Goal: Task Accomplishment & Management: Use online tool/utility

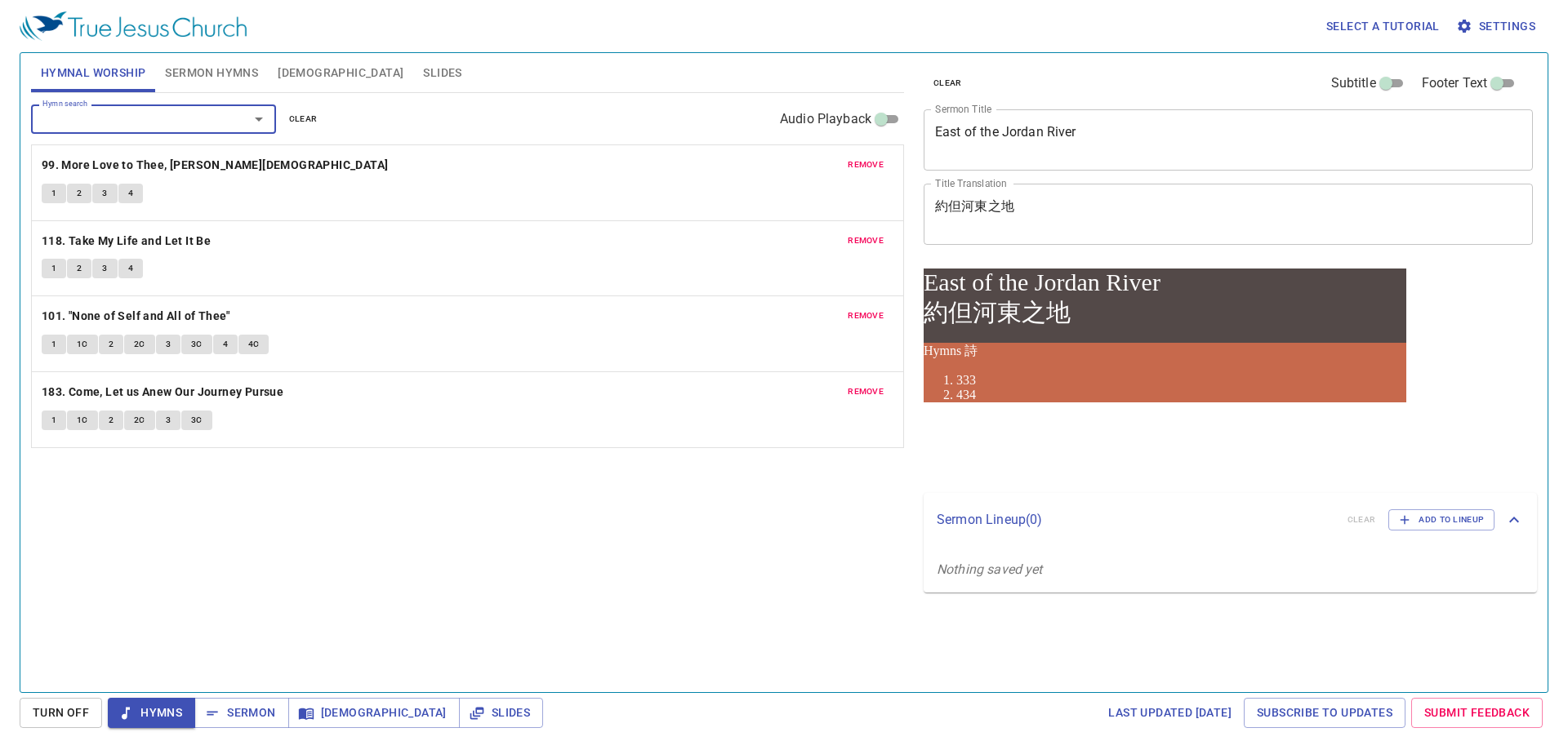
click at [174, 712] on span "Hymns" at bounding box center [151, 712] width 62 height 20
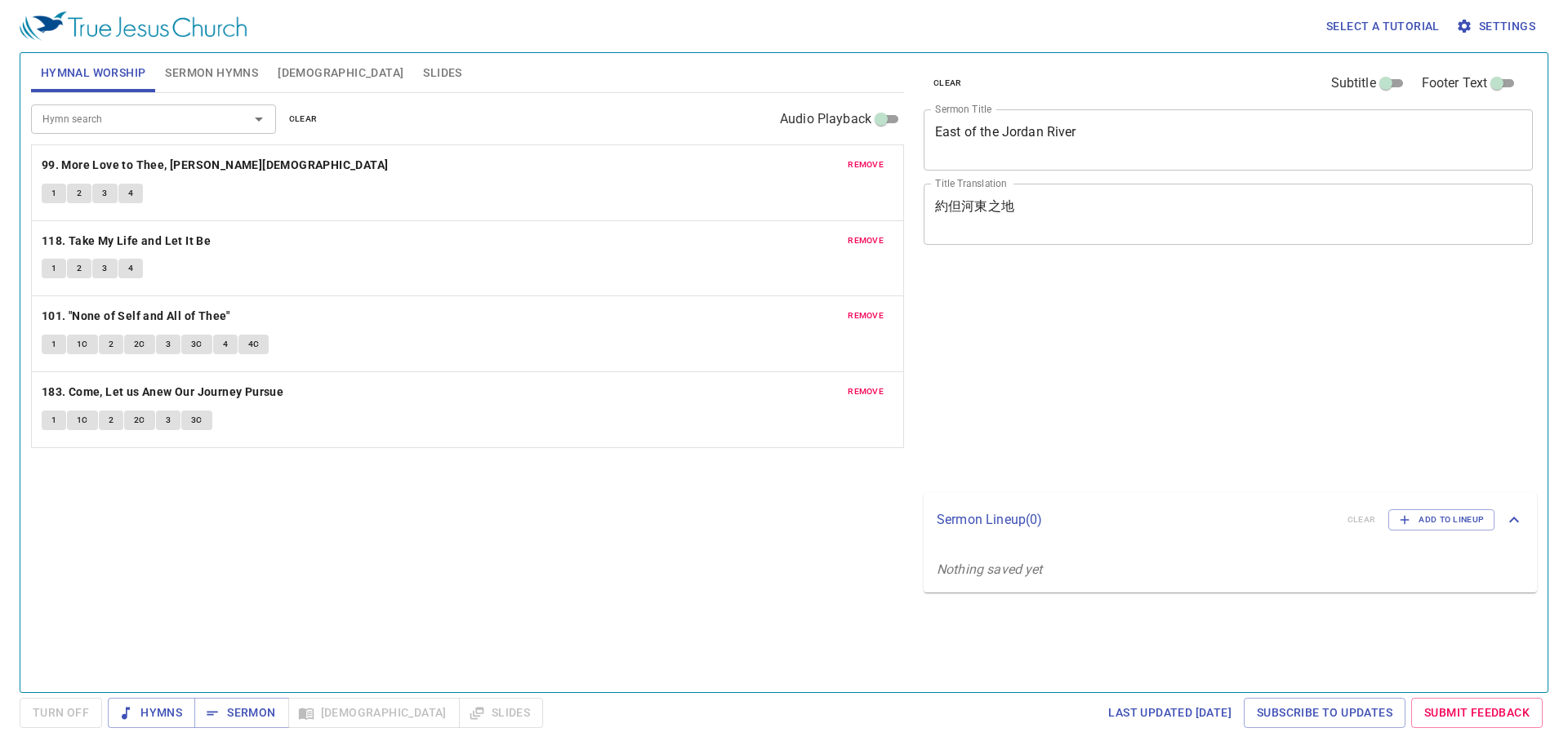
click at [163, 163] on b "99. More Love to Thee, [PERSON_NAME][DEMOGRAPHIC_DATA]" at bounding box center [215, 165] width 347 height 20
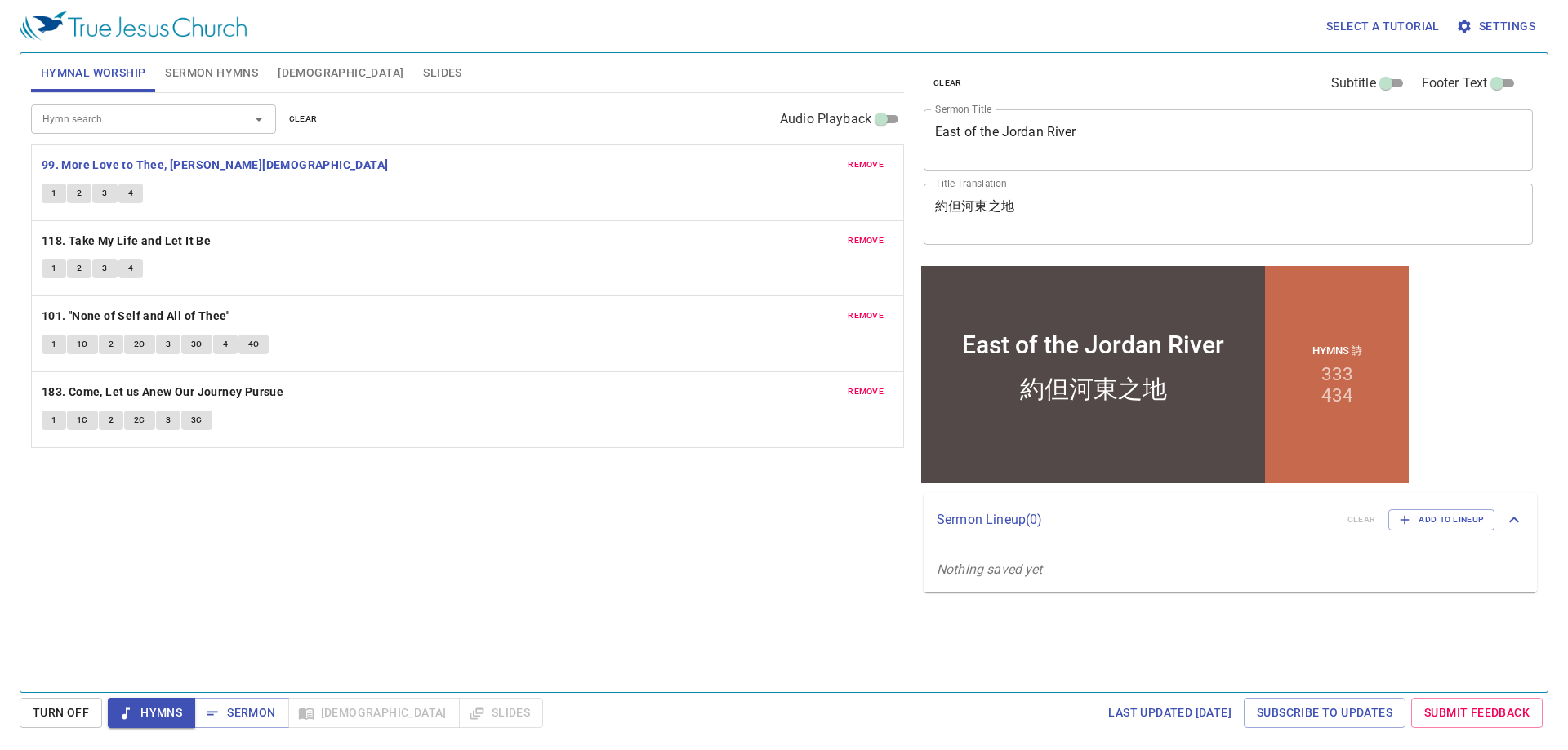
click at [989, 135] on textarea "East of the Jordan River" at bounding box center [1228, 139] width 586 height 31
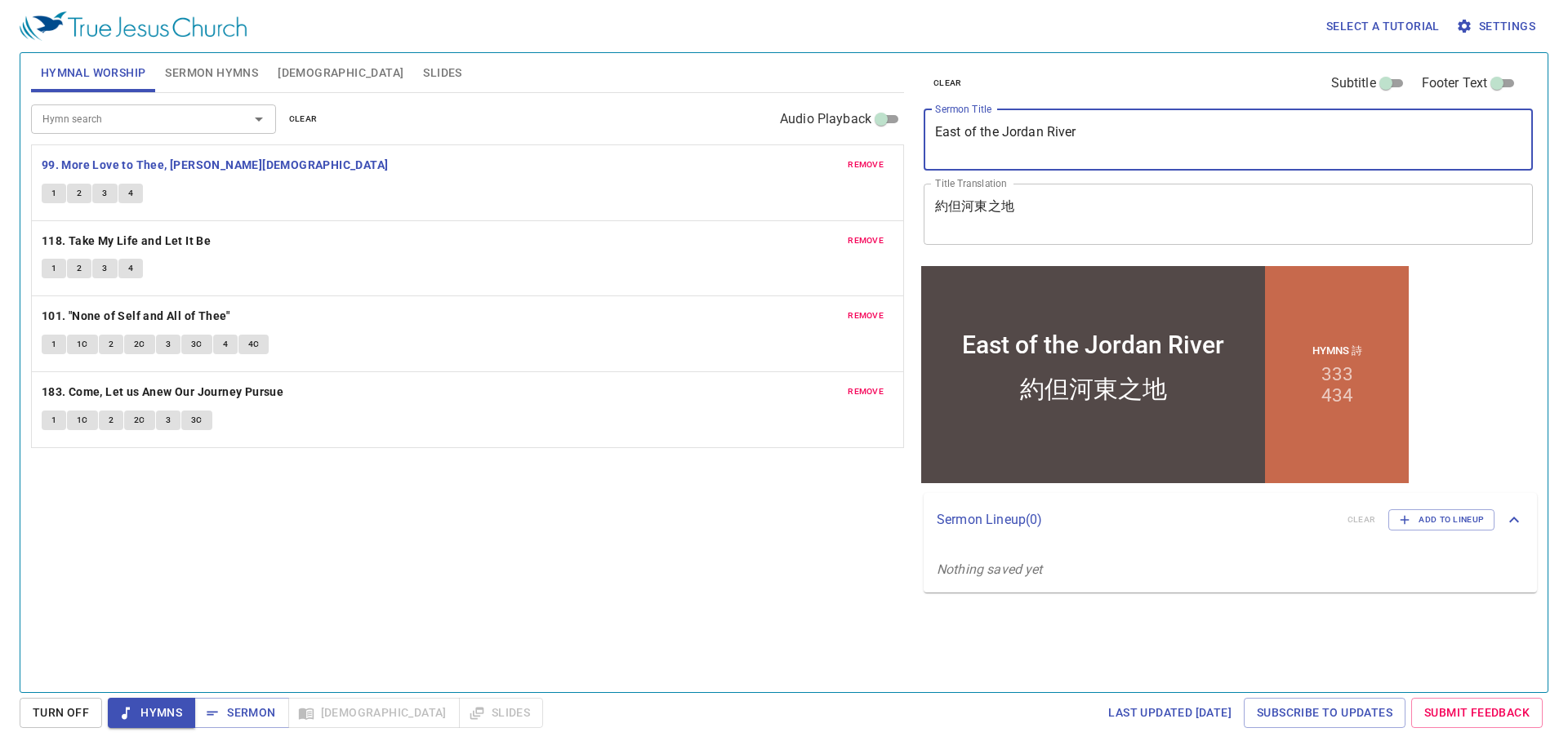
click at [989, 135] on textarea "East of the Jordan River" at bounding box center [1228, 139] width 586 height 31
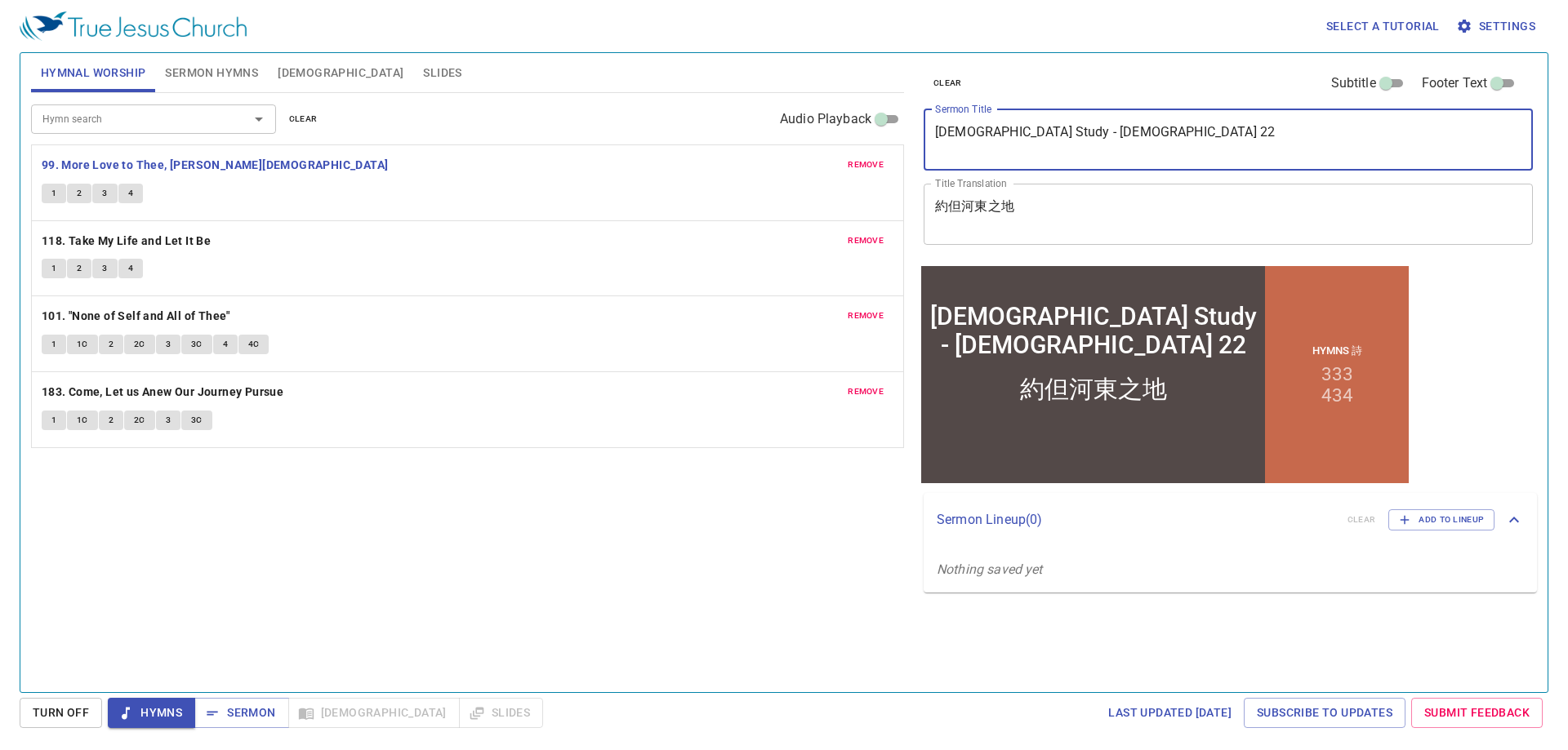
type textarea "[DEMOGRAPHIC_DATA] Study - [DEMOGRAPHIC_DATA] 22"
click at [1000, 200] on textarea "約但河東之地" at bounding box center [1228, 213] width 586 height 31
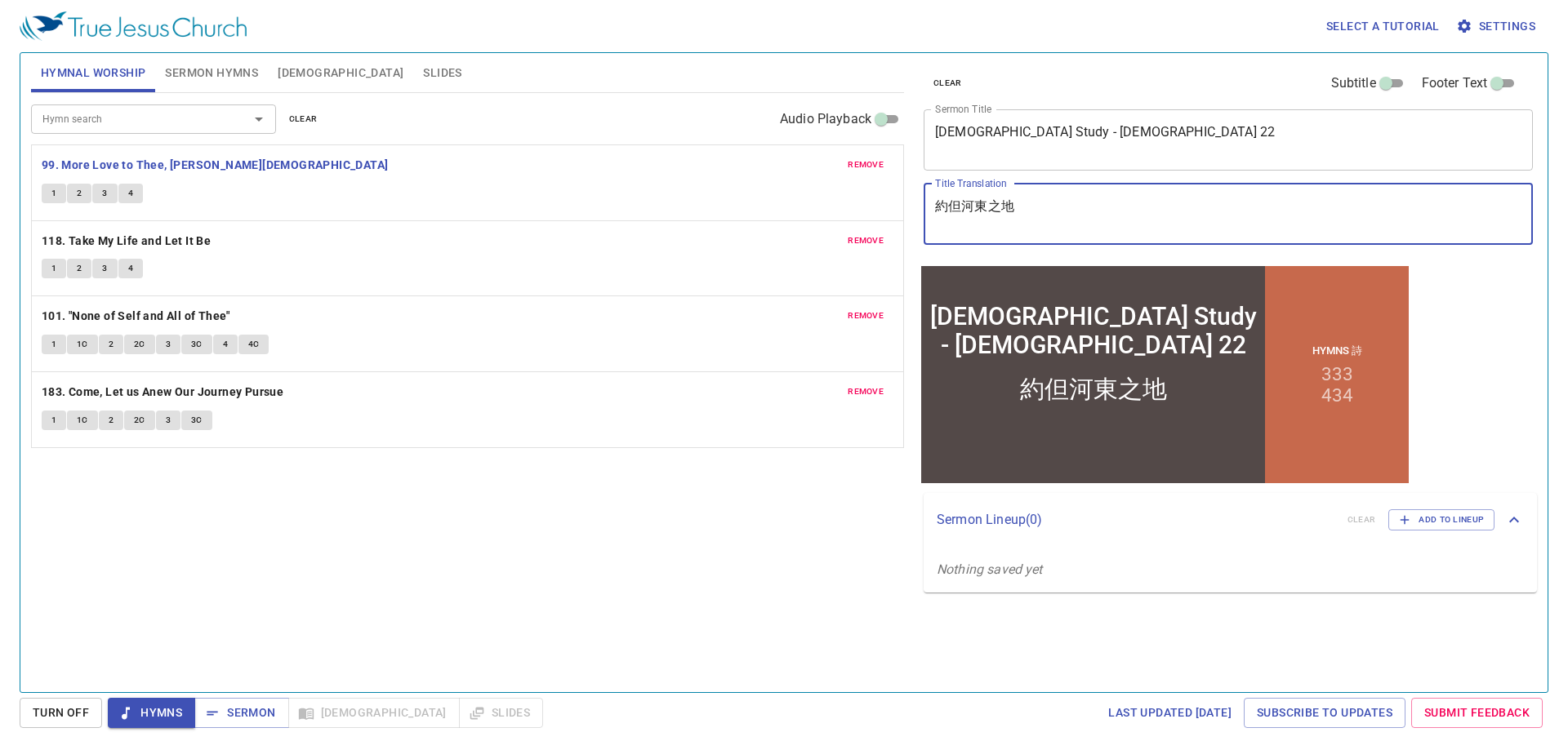
click at [1000, 200] on textarea "約但河東之地" at bounding box center [1228, 213] width 586 height 31
type textarea "查經分享 約書ㄧ"
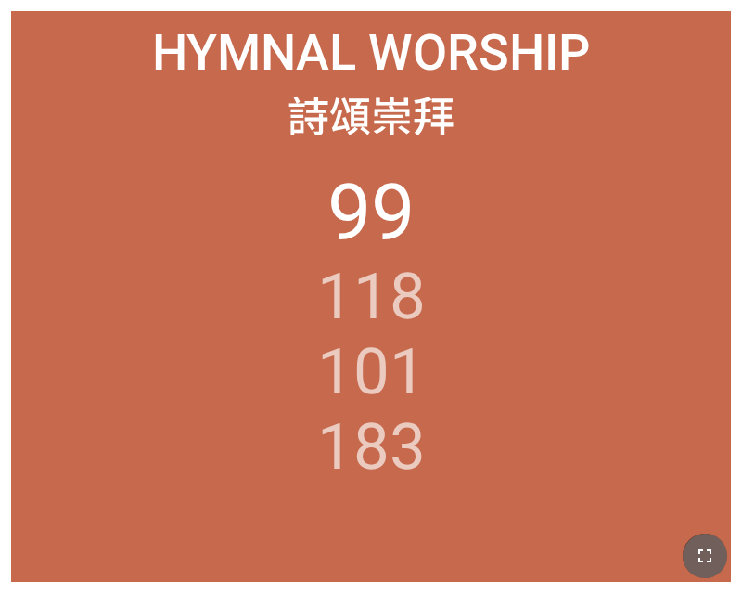
click at [705, 549] on icon "button" at bounding box center [705, 555] width 22 height 22
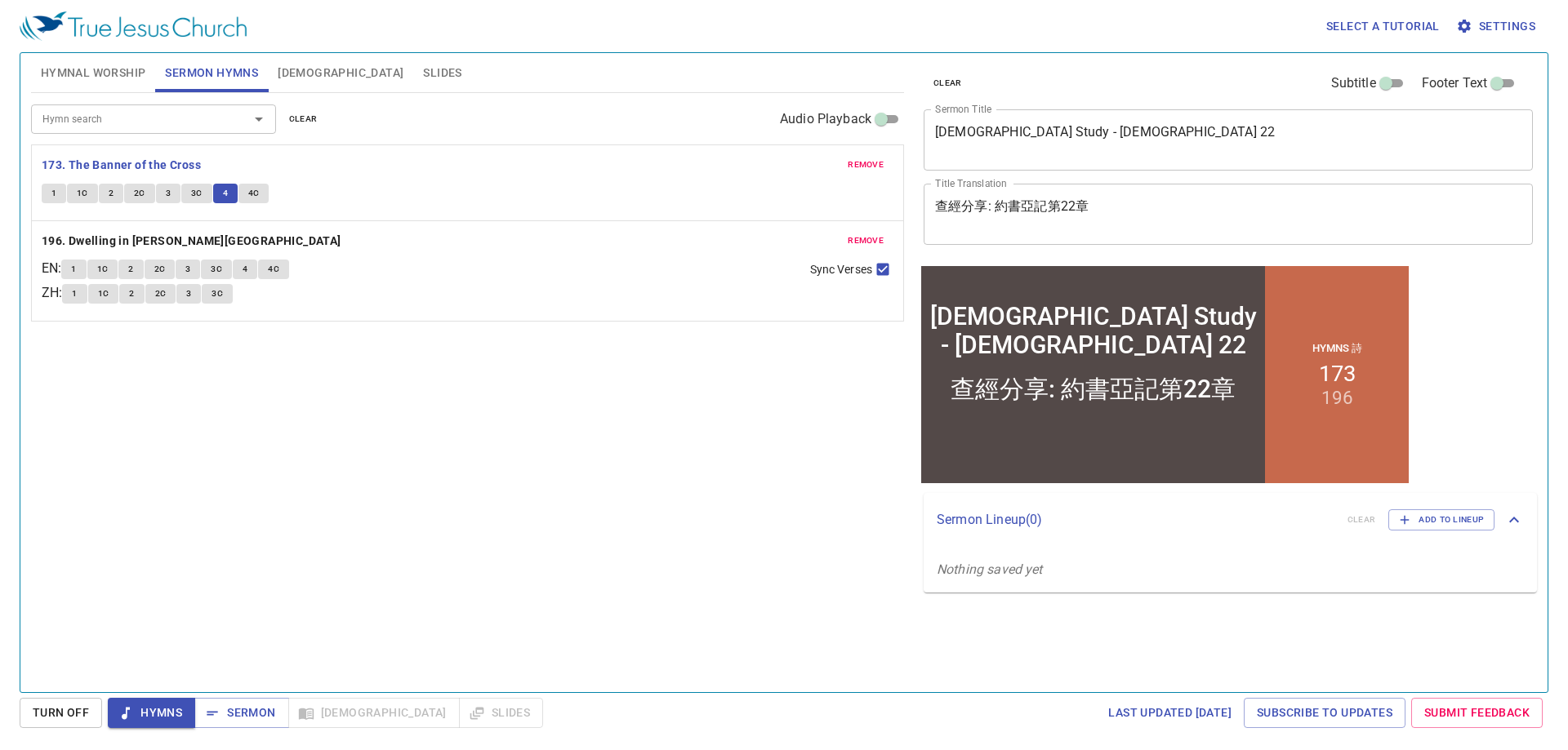
click at [249, 192] on span "4C" at bounding box center [254, 193] width 11 height 15
click at [269, 701] on button "Sermon" at bounding box center [241, 713] width 94 height 30
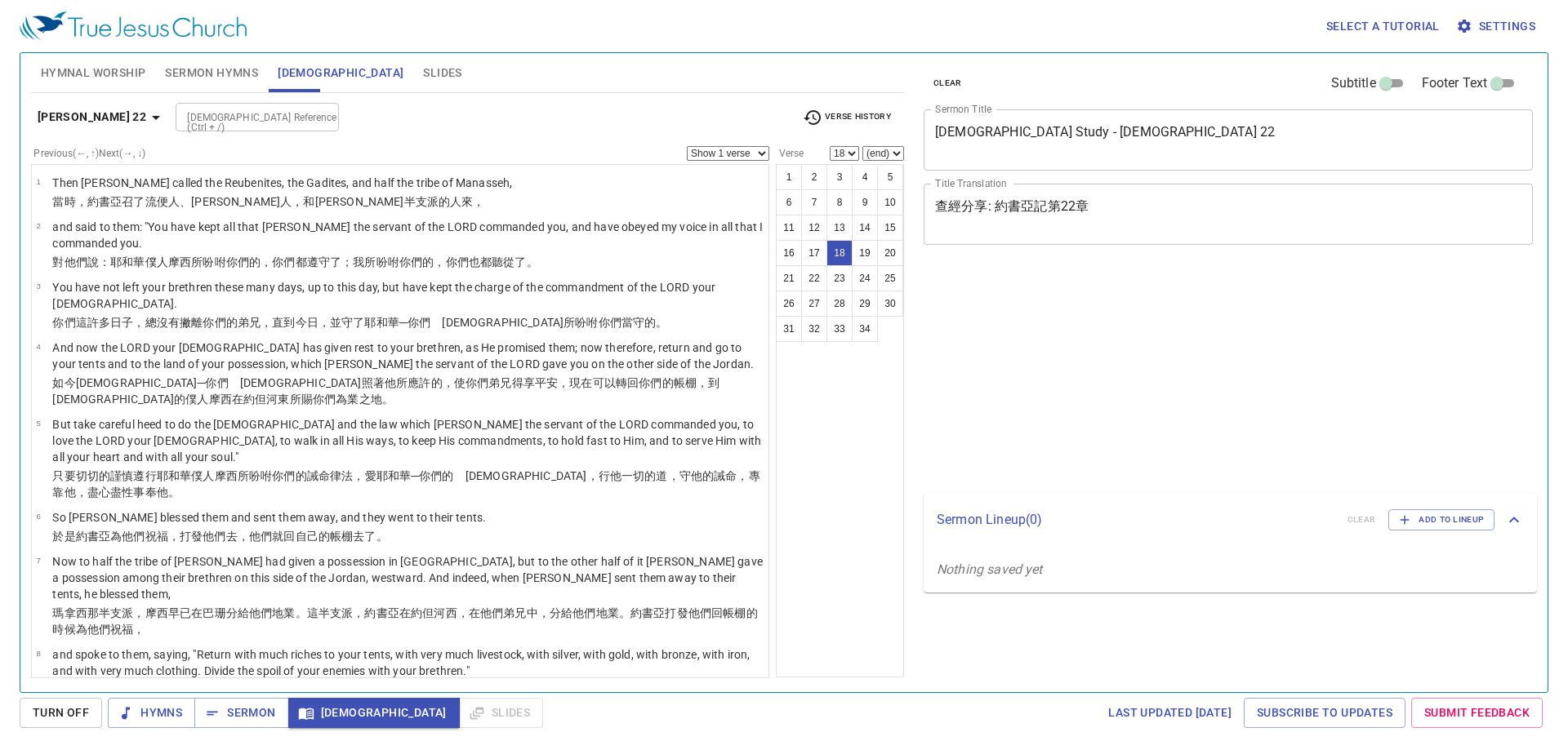
select select "18"
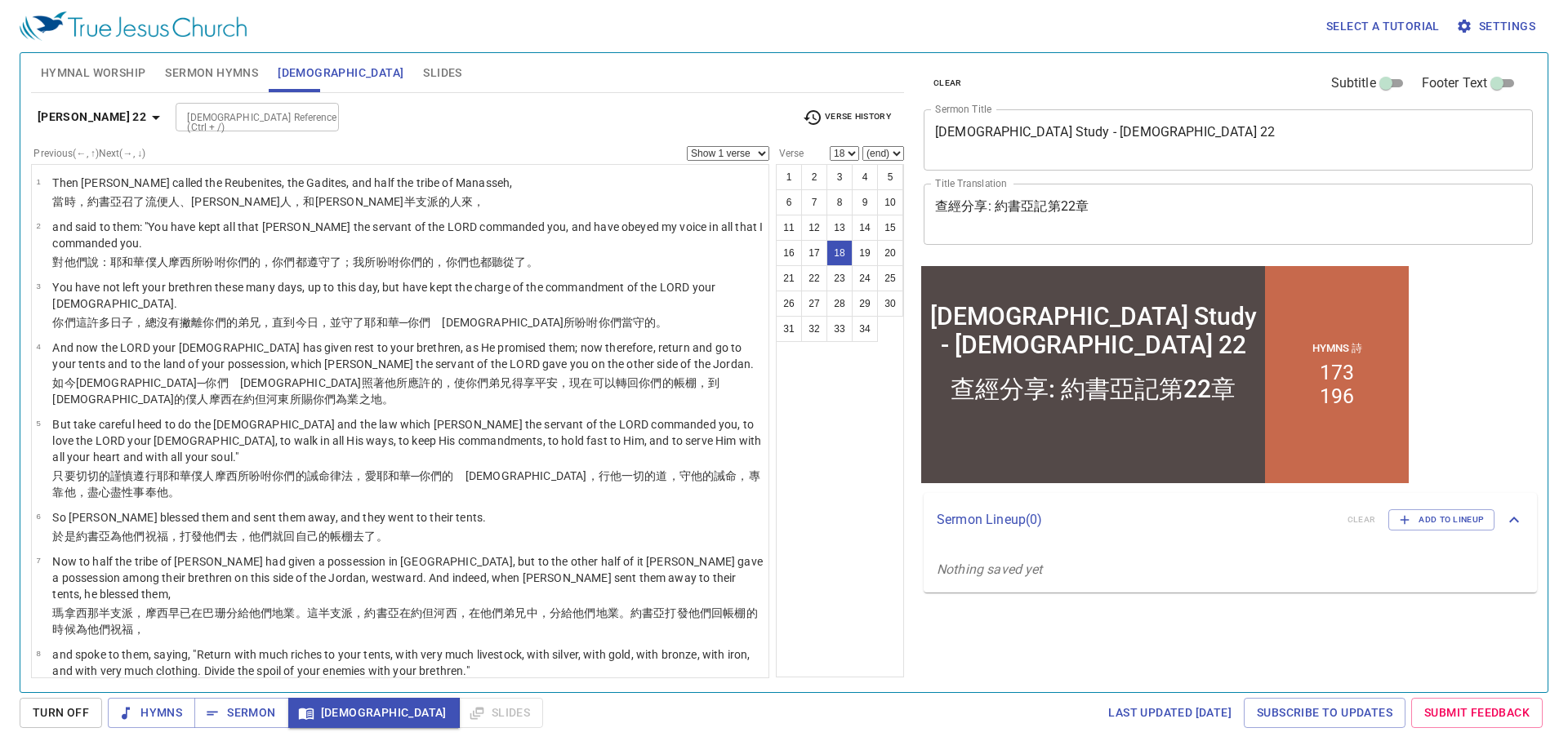
scroll to position [881, 0]
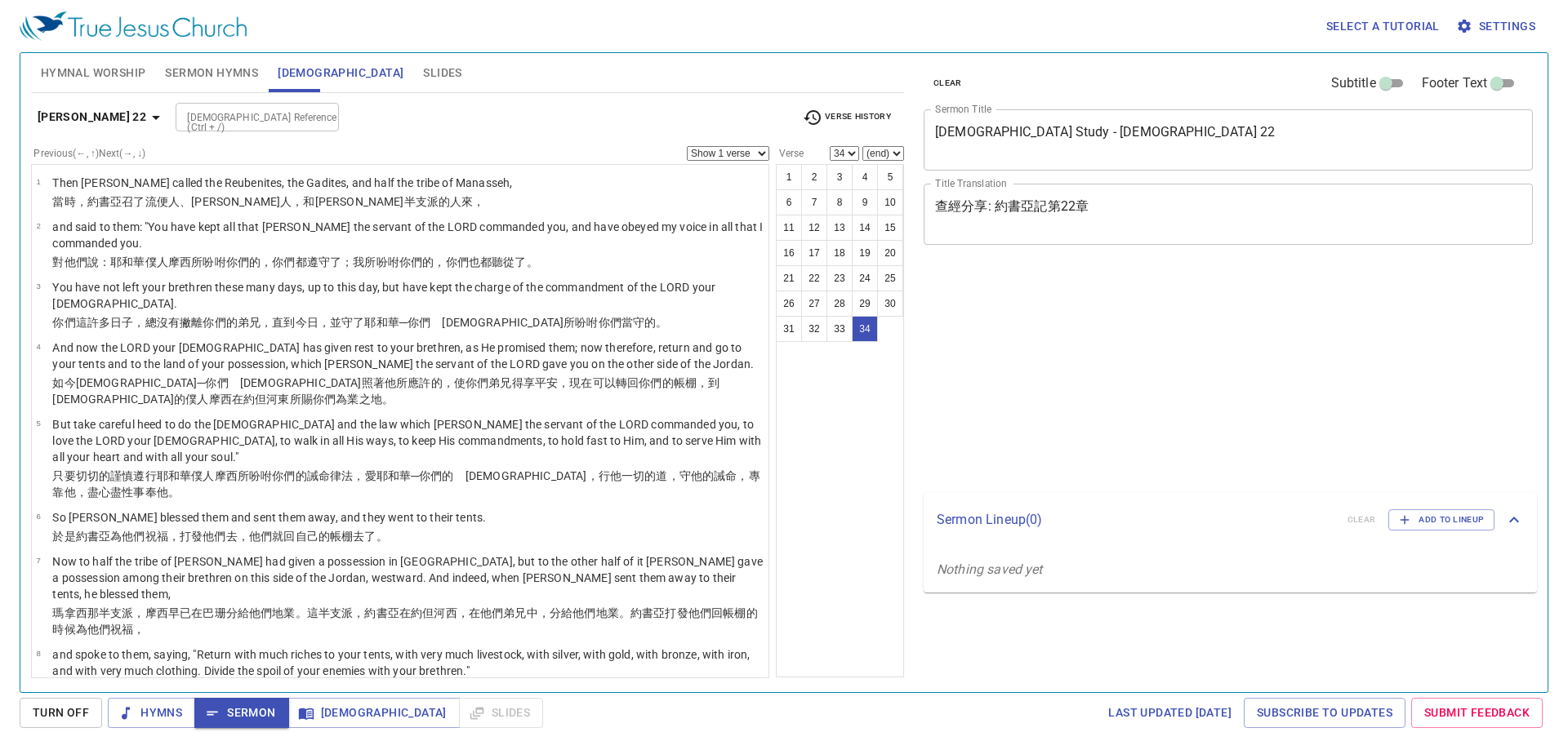
select select "34"
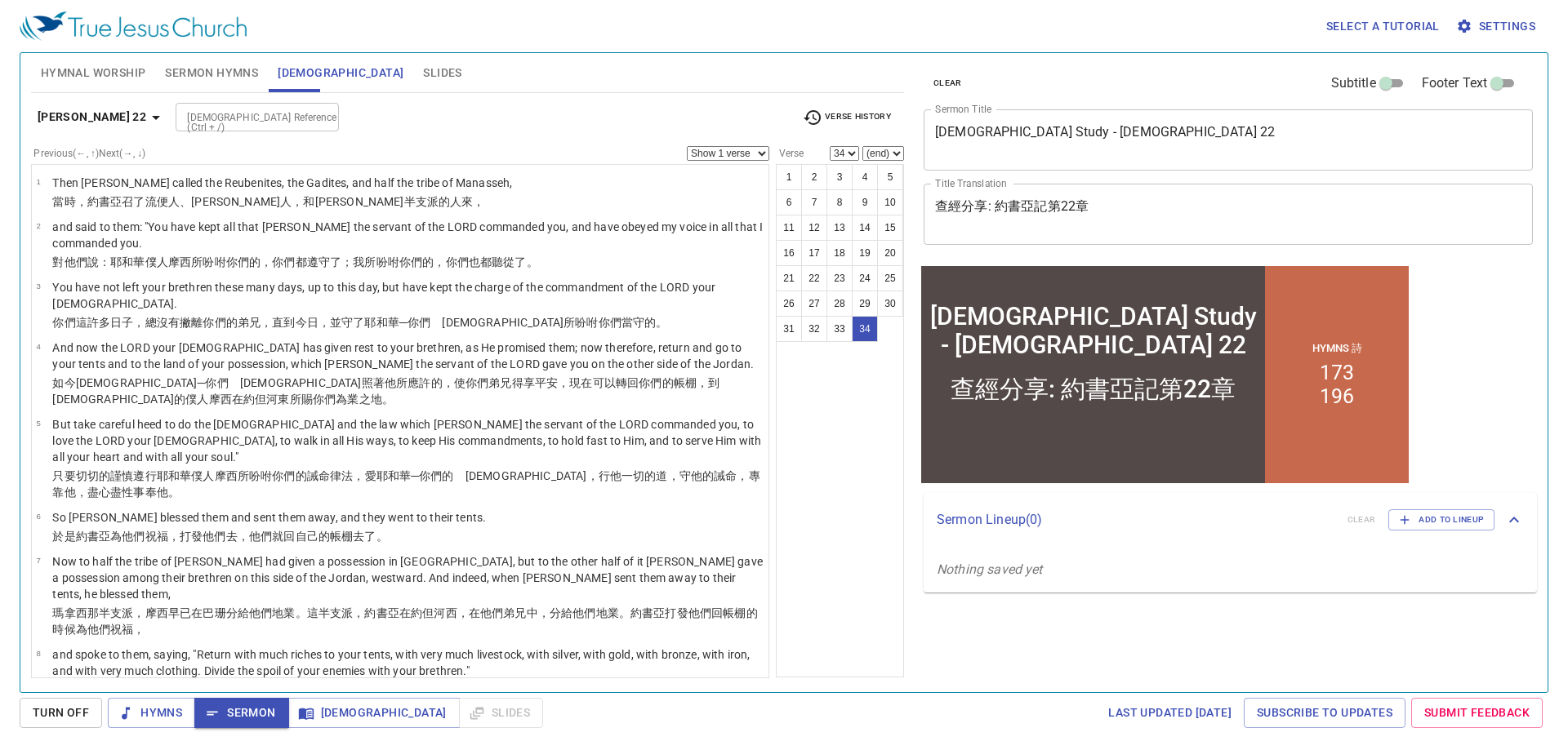
scroll to position [163, 0]
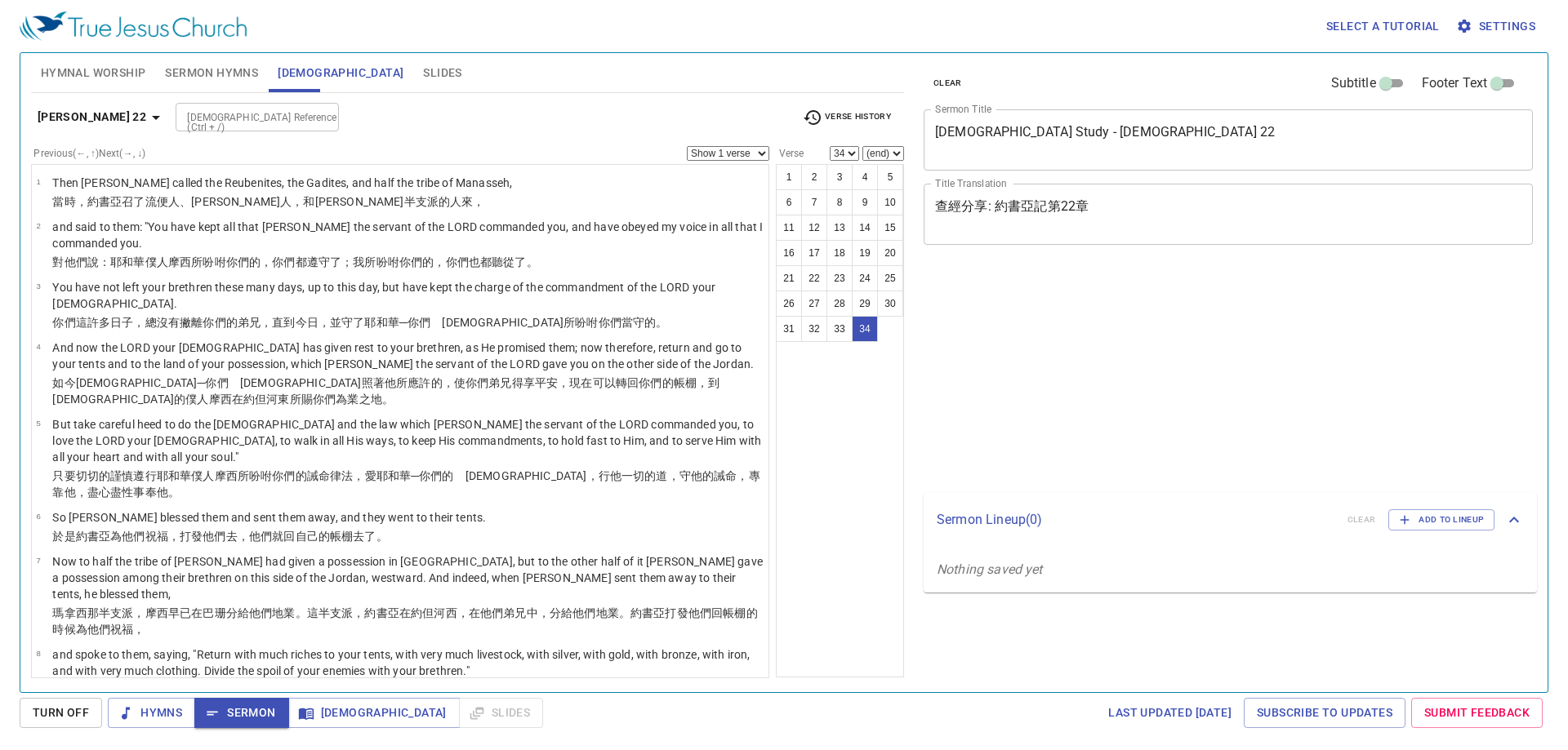
select select "34"
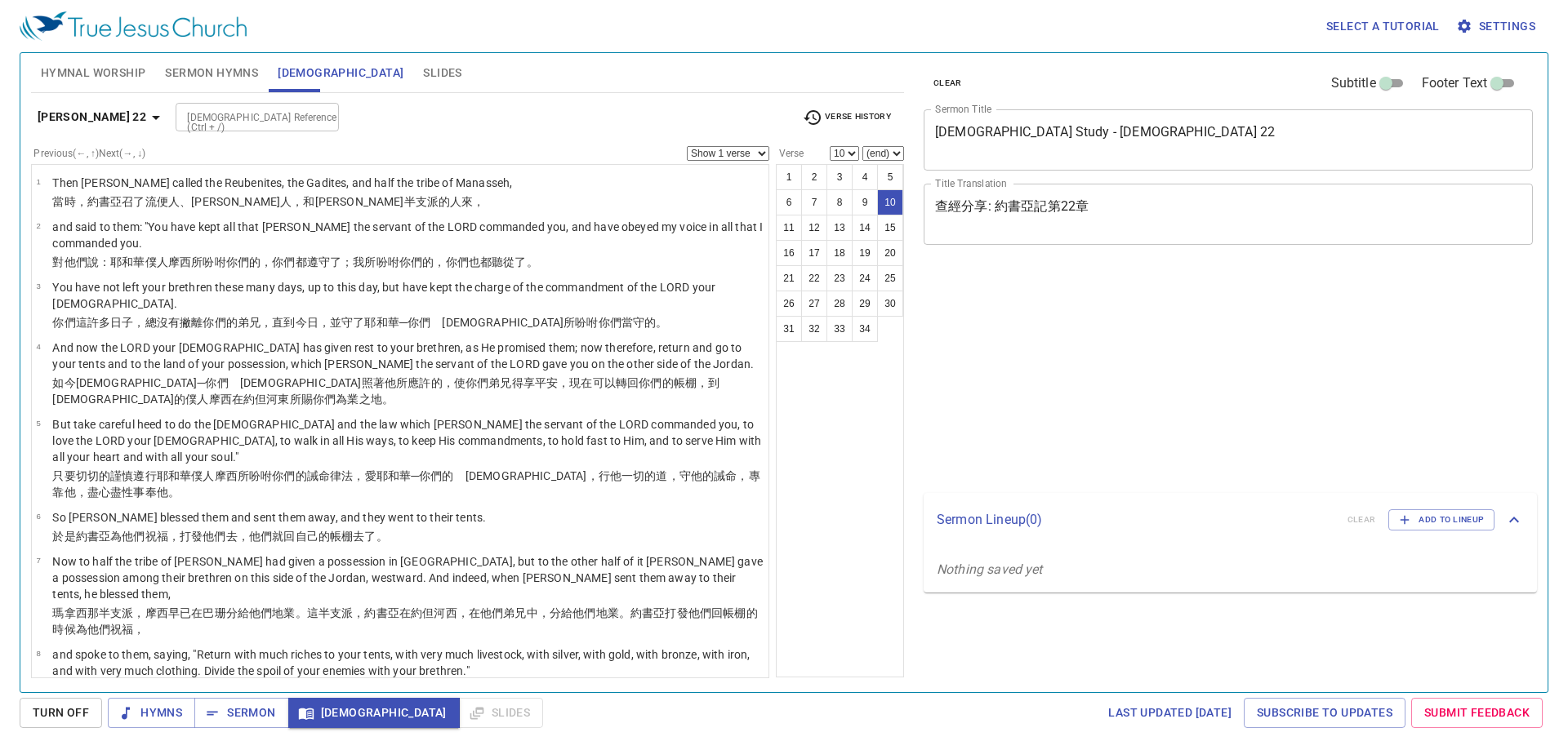
select select "10"
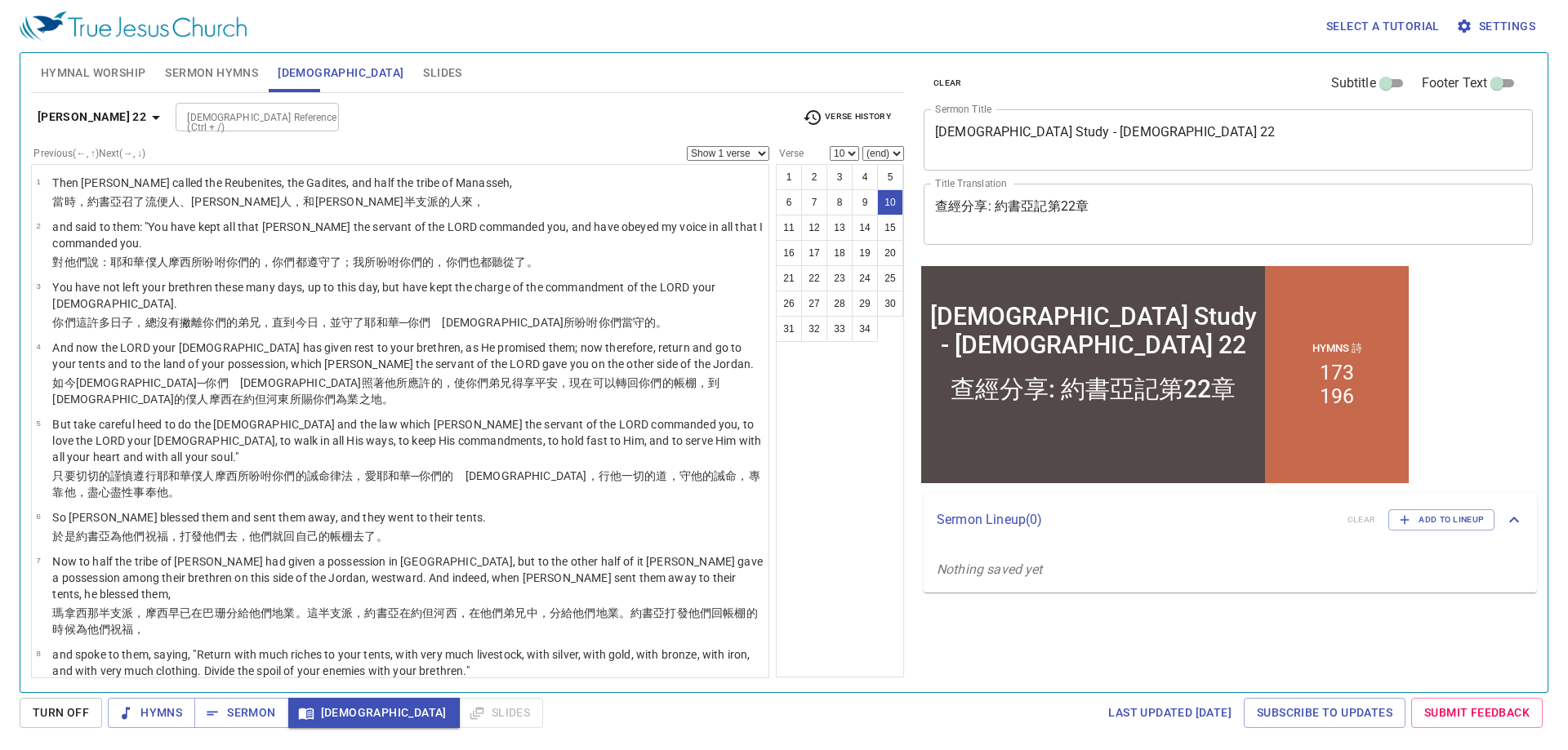
scroll to position [389, 0]
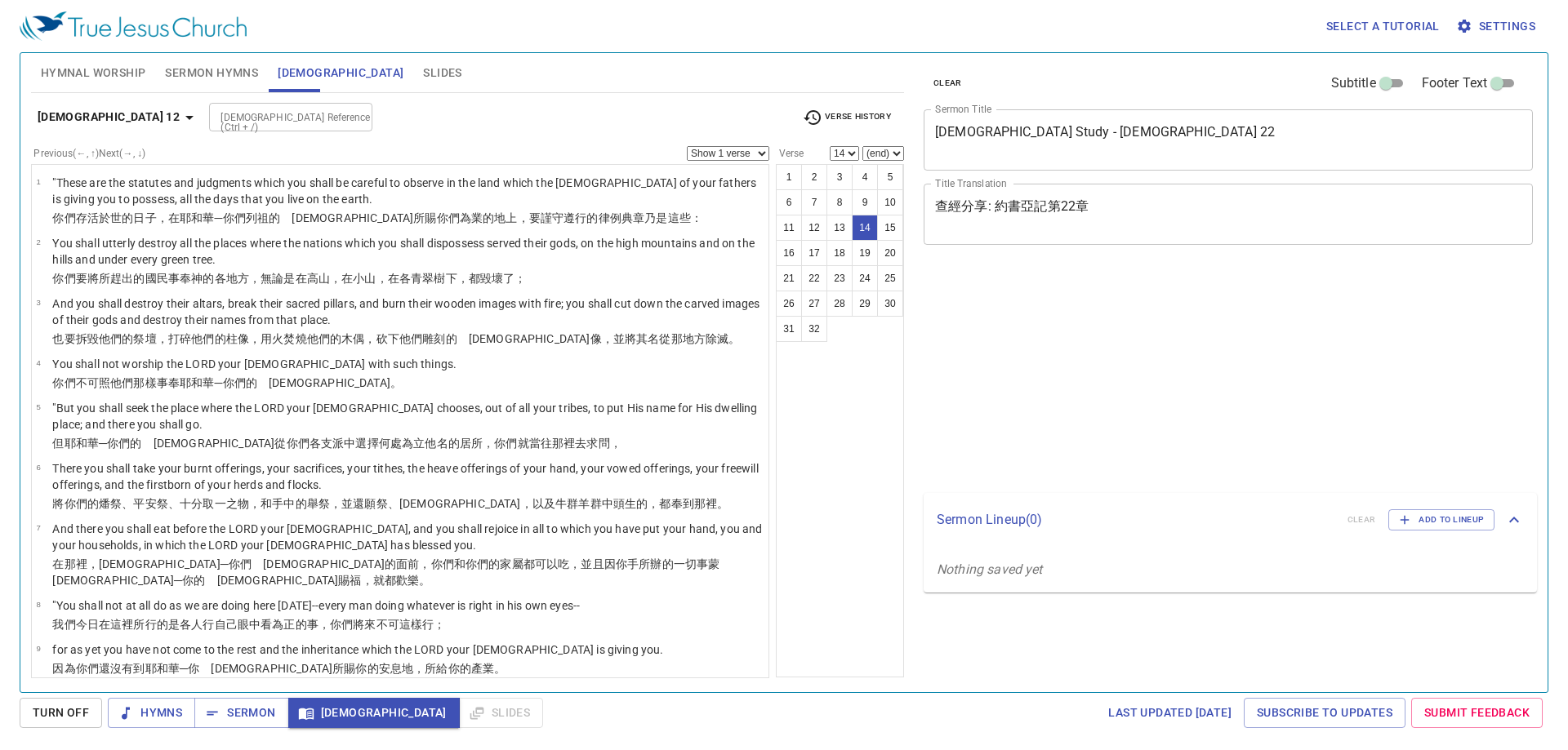
select select "14"
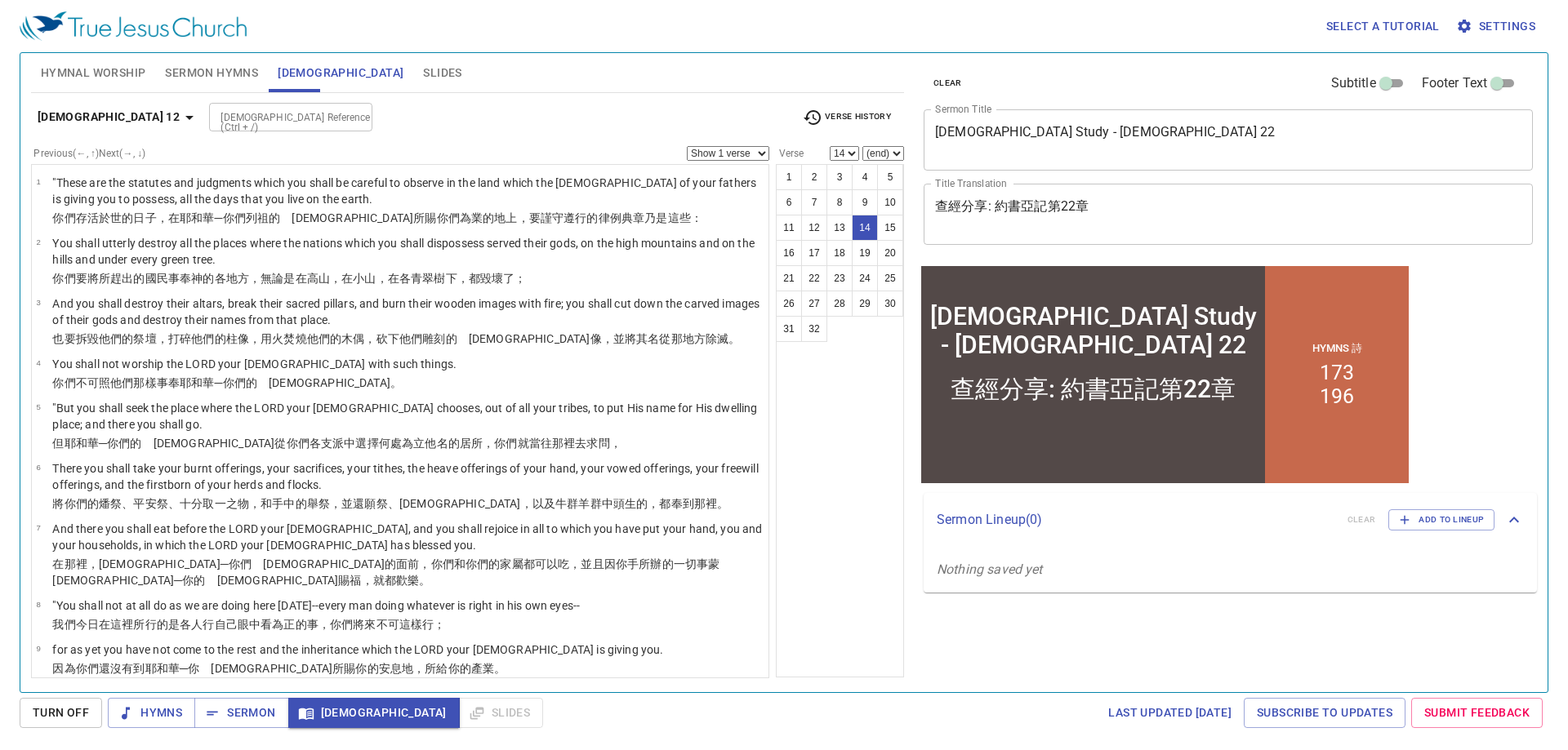
scroll to position [481, 0]
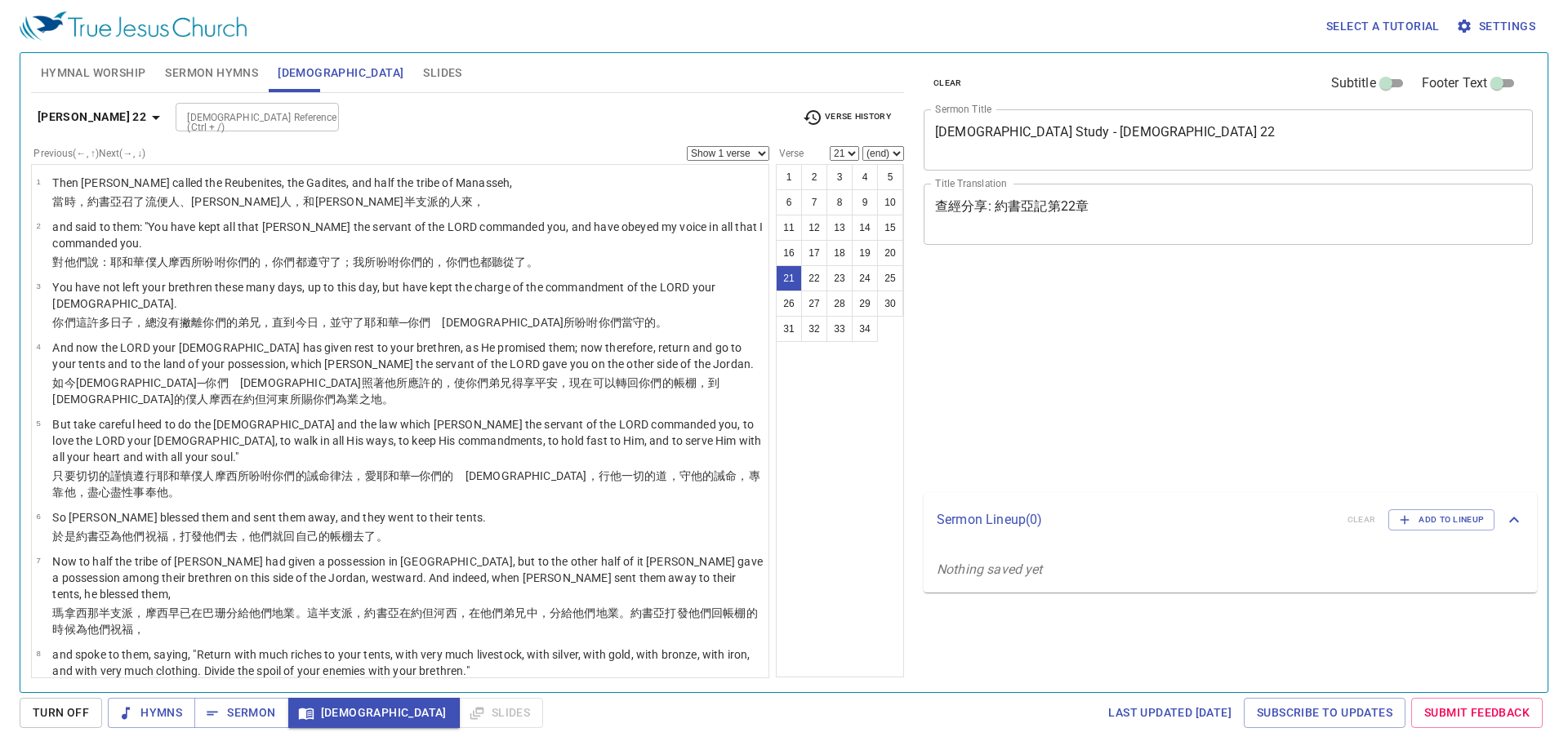
select select "21"
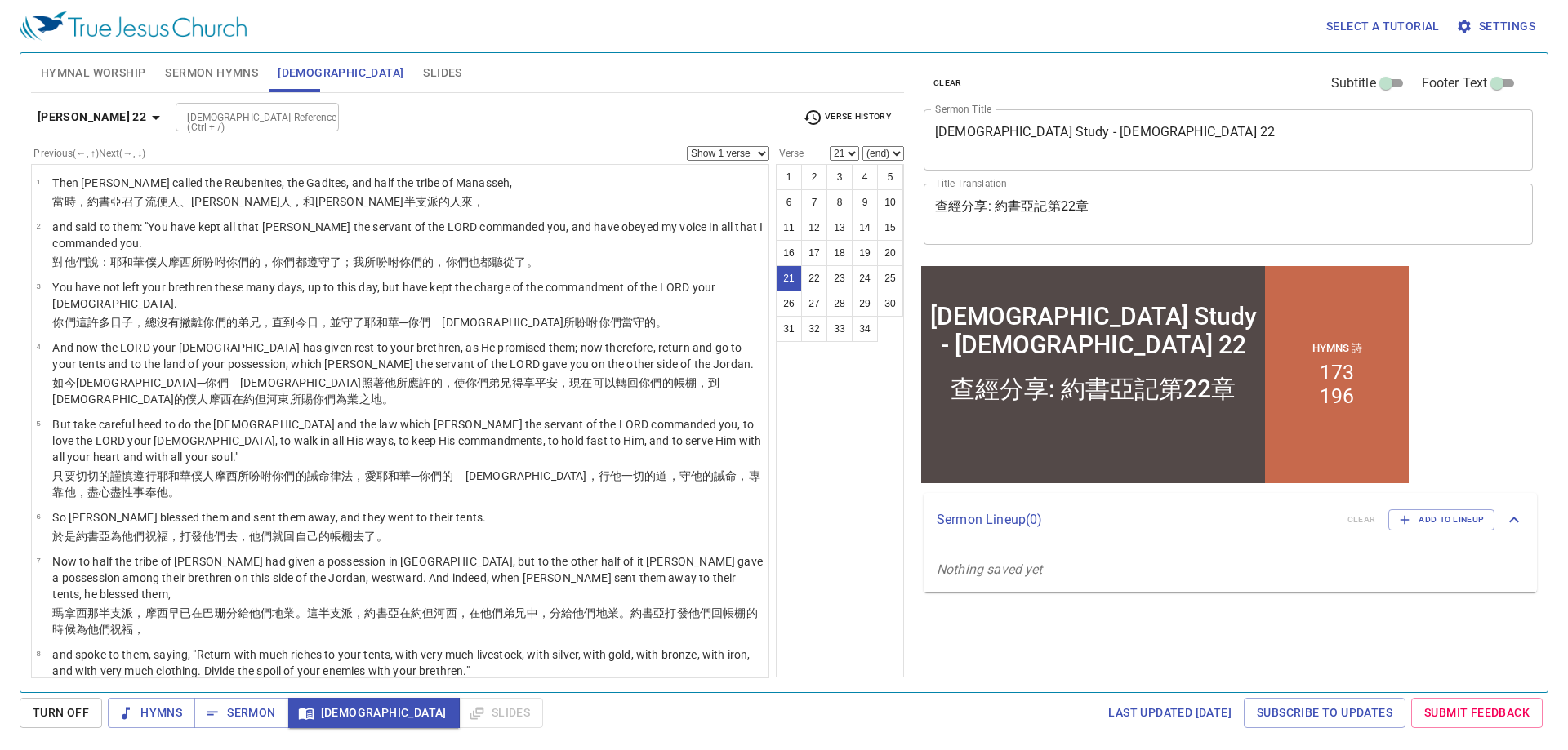
scroll to position [1224, 0]
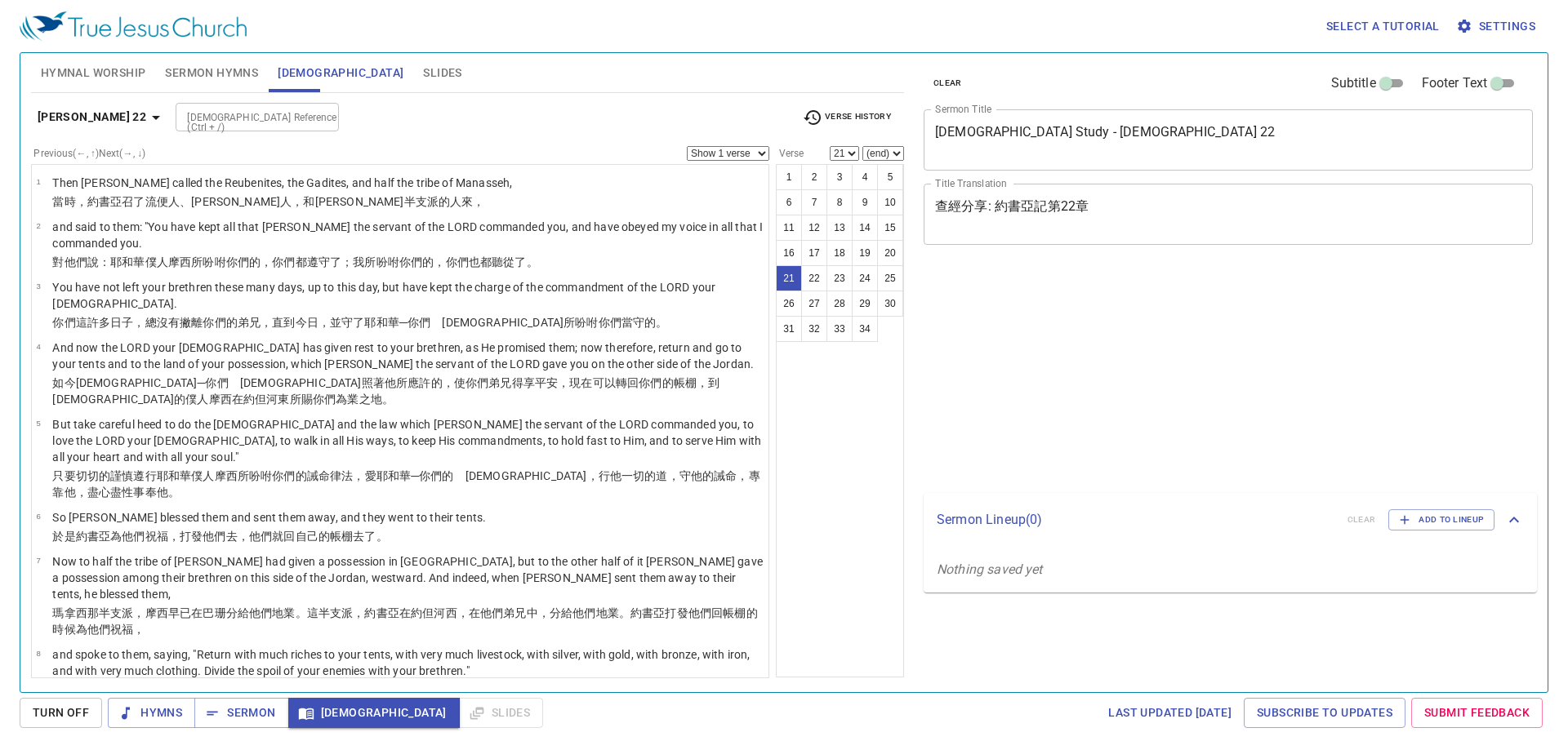
select select "21"
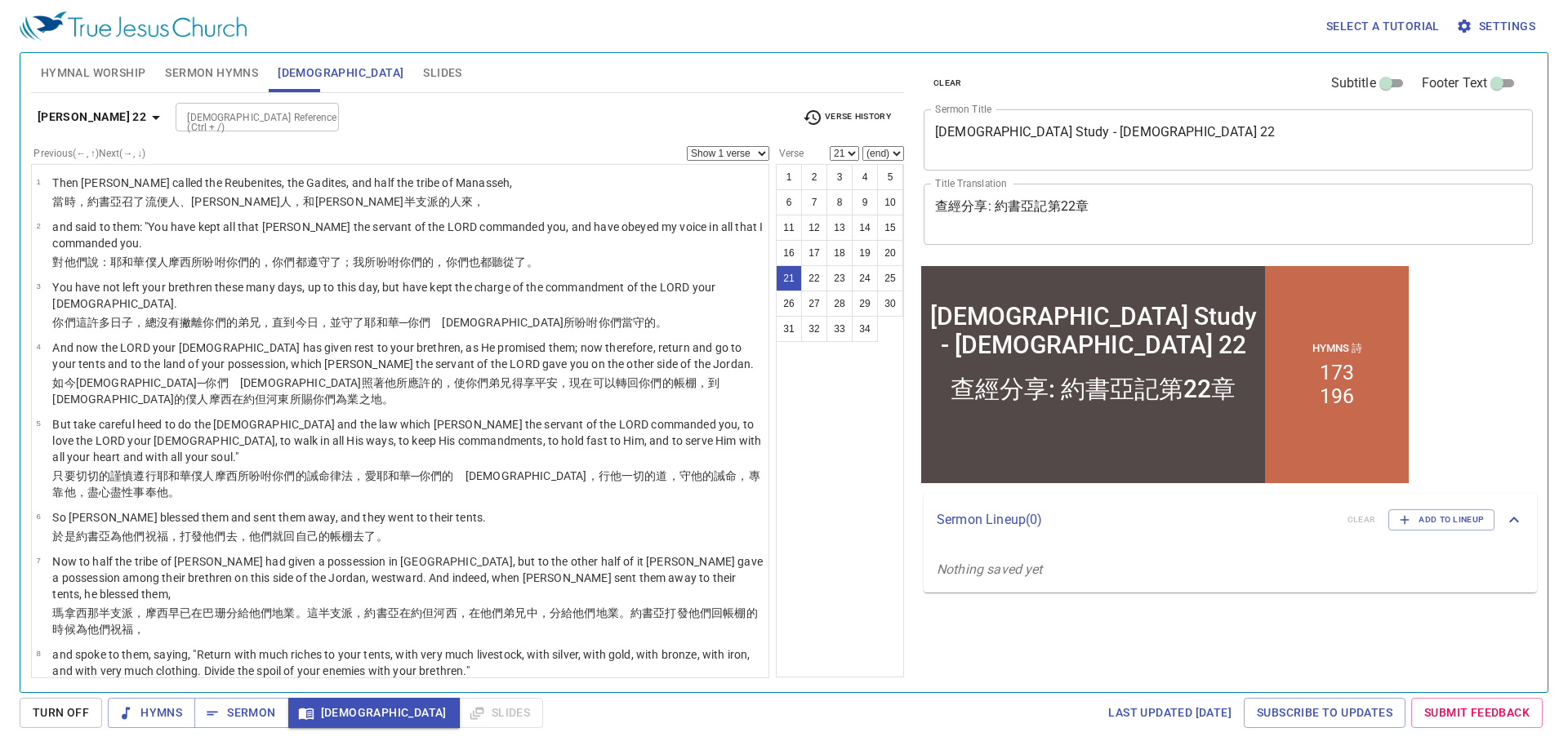
click at [111, 129] on button "[PERSON_NAME] 22" at bounding box center [101, 117] width 141 height 30
click at [111, 108] on div "Book Gen Ex Lev Num Deut Josh Judg Ruth 1 Sam 2 Sam 1 Kgs 2 Kgs 1 Chr 2 Chr Ezr…" at bounding box center [784, 375] width 1568 height 750
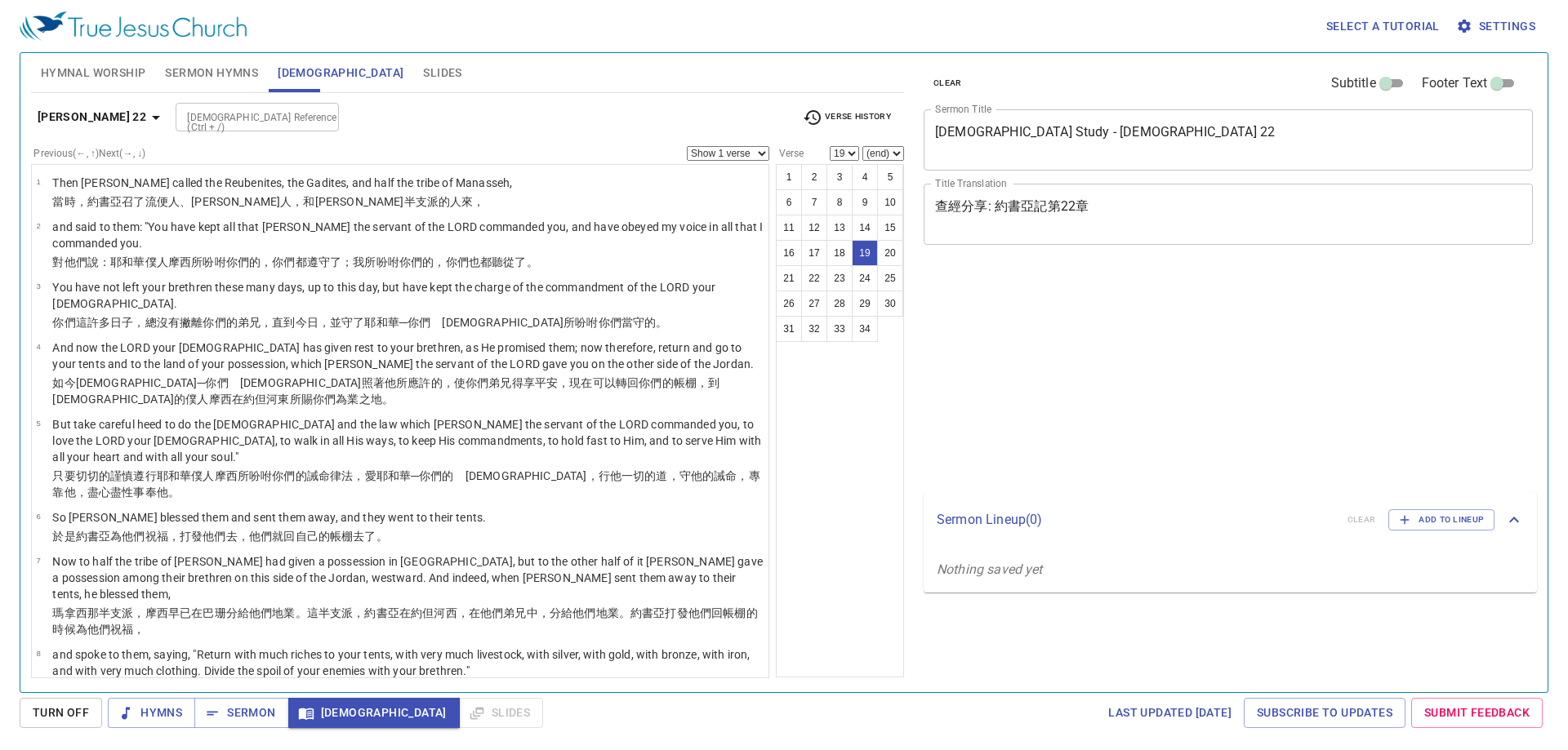
select select "19"
